Goal: Find specific page/section: Find specific page/section

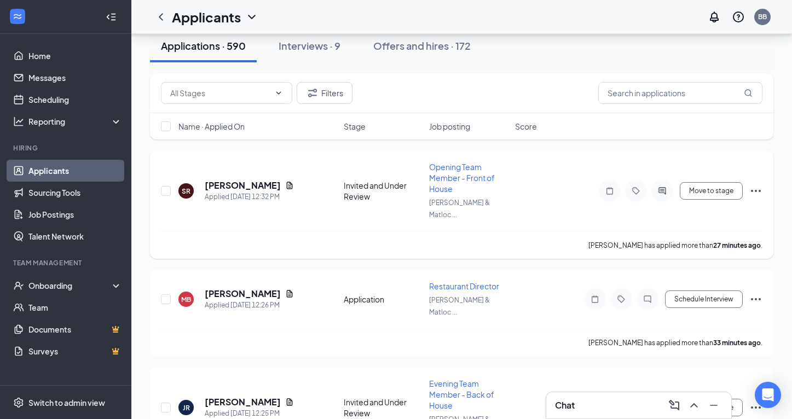
scroll to position [115, 0]
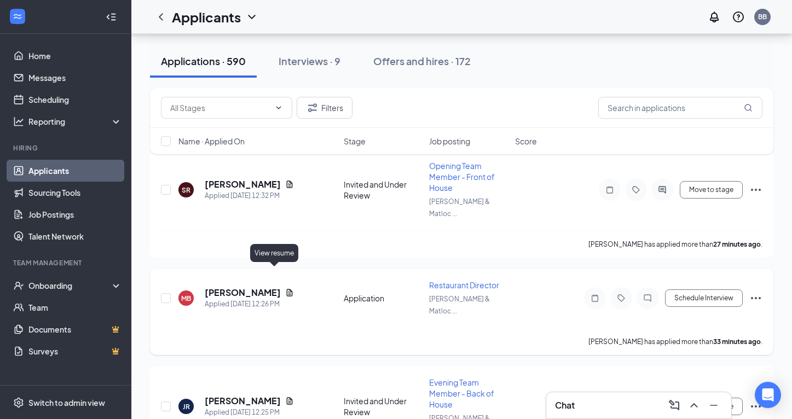
click at [285, 288] on icon "Document" at bounding box center [289, 292] width 9 height 9
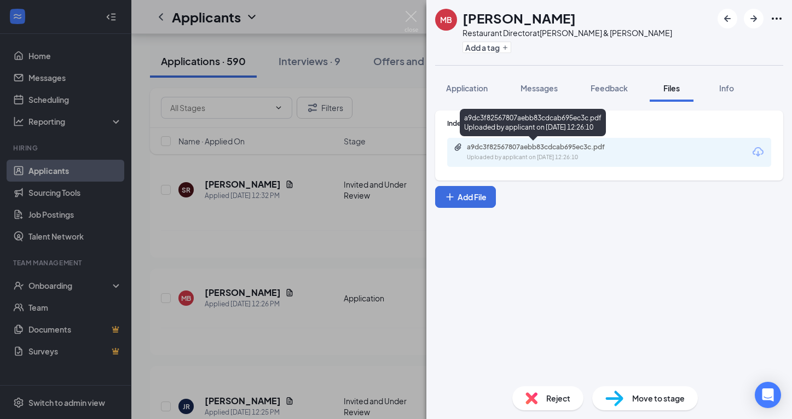
click at [538, 154] on div "Uploaded by applicant on [DATE] 12:26:10" at bounding box center [549, 157] width 164 height 9
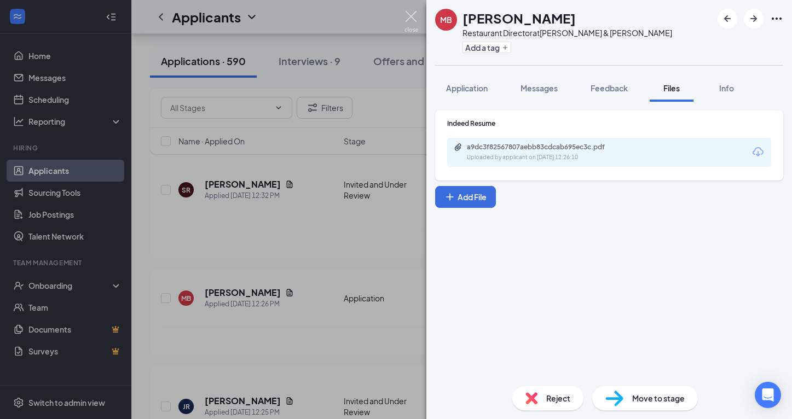
click at [410, 21] on img at bounding box center [411, 21] width 14 height 21
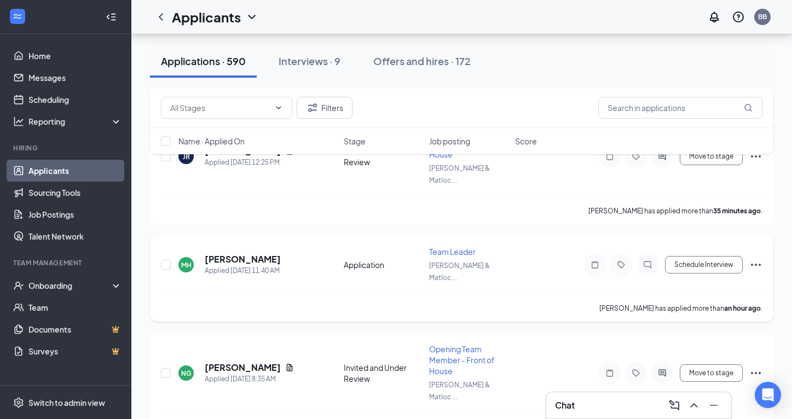
scroll to position [380, 0]
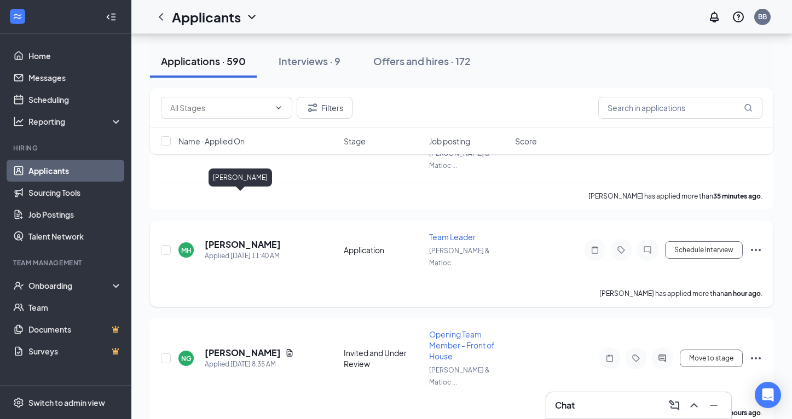
click at [241, 239] on h5 "[PERSON_NAME]" at bounding box center [243, 245] width 76 height 12
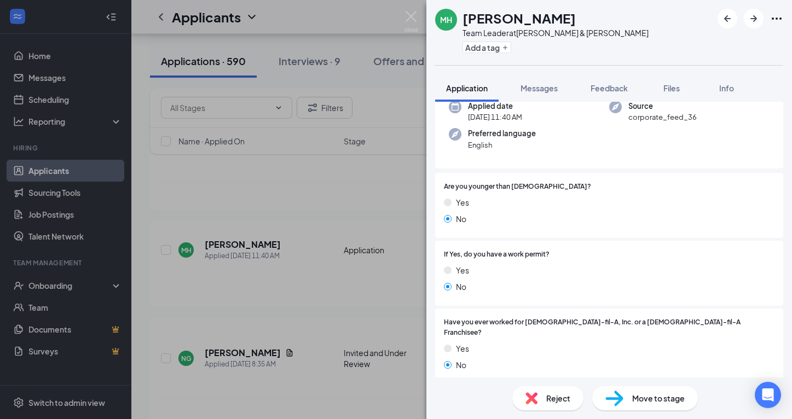
scroll to position [242, 0]
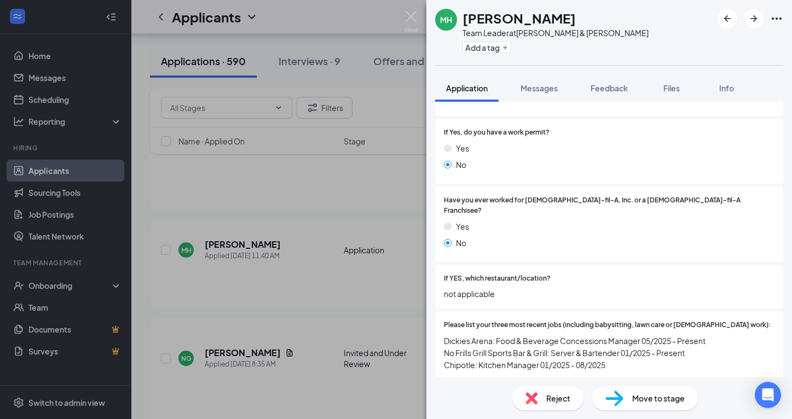
click at [372, 284] on div "[PERSON_NAME] [PERSON_NAME] Team Leader at [PERSON_NAME] & [PERSON_NAME] Add a …" at bounding box center [396, 209] width 792 height 419
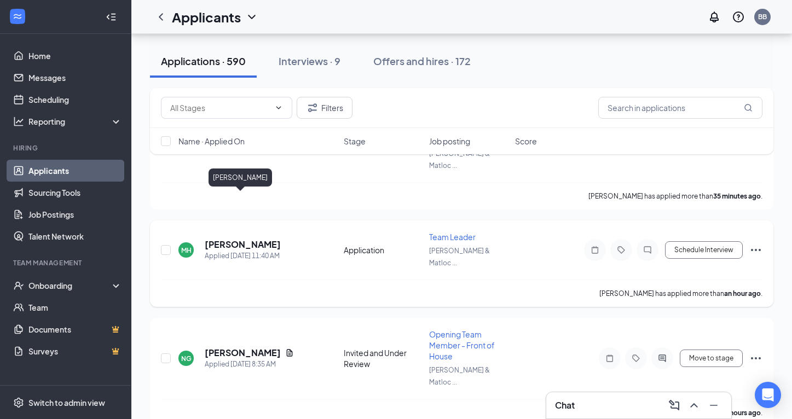
click at [258, 239] on h5 "[PERSON_NAME]" at bounding box center [243, 245] width 76 height 12
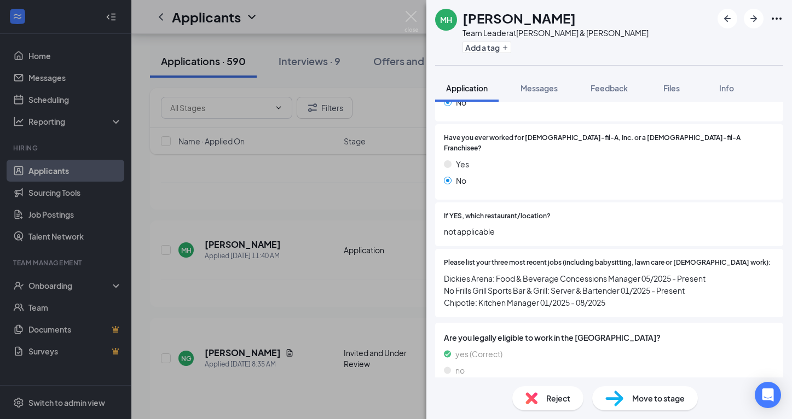
scroll to position [309, 0]
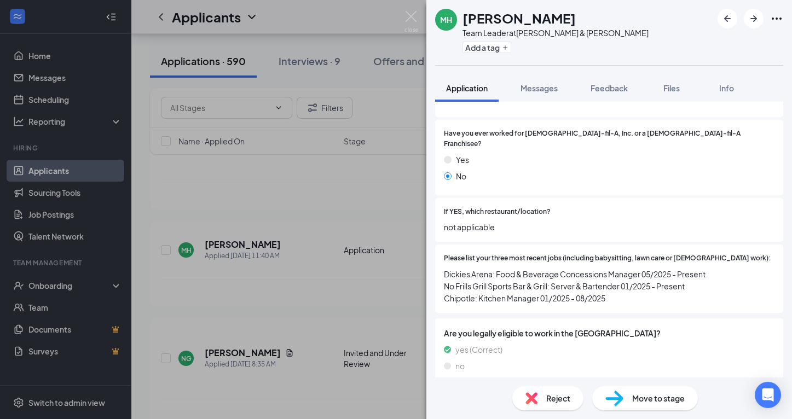
click at [359, 255] on div "[PERSON_NAME] [PERSON_NAME] Team Leader at [PERSON_NAME] & [PERSON_NAME] Add a …" at bounding box center [396, 209] width 792 height 419
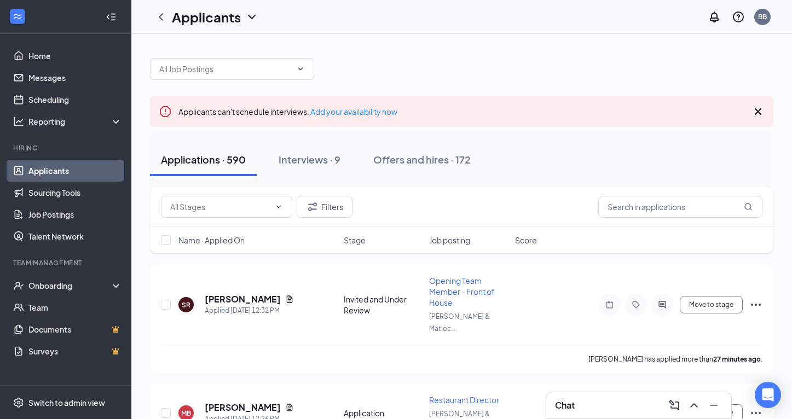
click at [62, 174] on link "Applicants" at bounding box center [75, 171] width 94 height 22
